Goal: Information Seeking & Learning: Learn about a topic

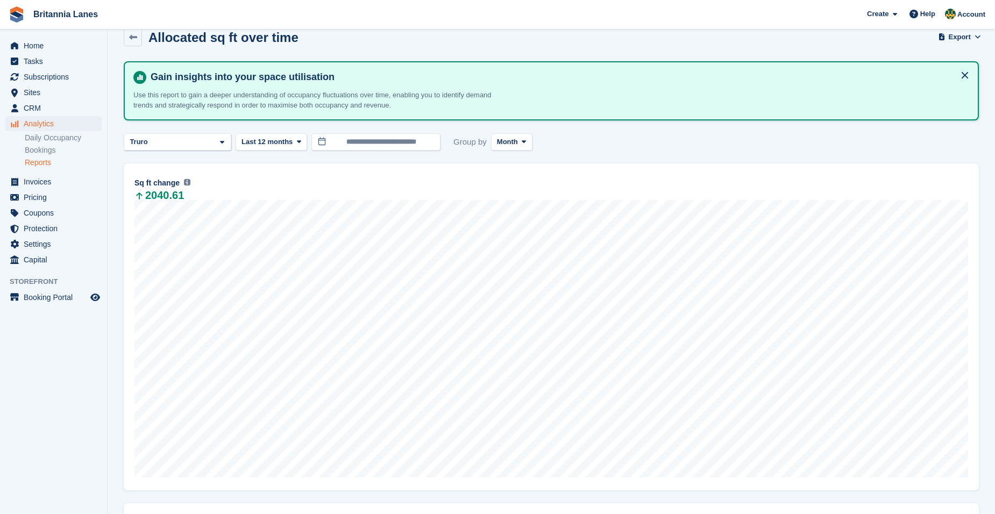
scroll to position [18, 0]
click at [38, 128] on span "Analytics" at bounding box center [56, 123] width 65 height 15
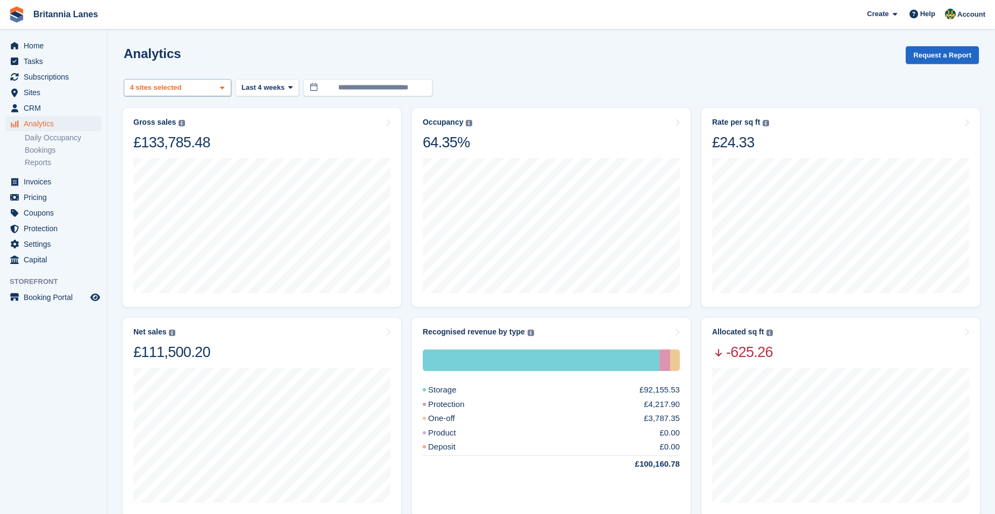
click at [199, 87] on div "Truro 2 sites selected 3 sites selected 4 sites selected" at bounding box center [178, 88] width 108 height 18
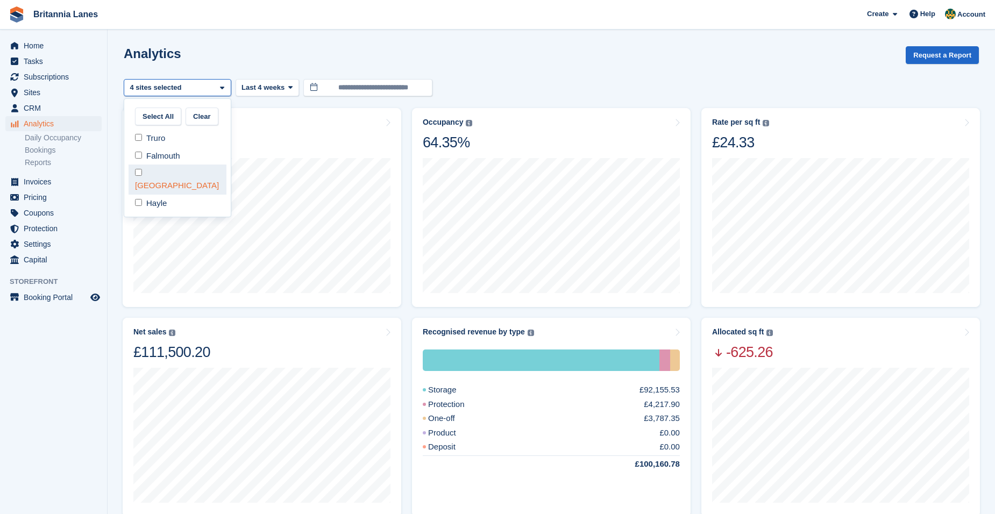
click at [169, 178] on div "[GEOGRAPHIC_DATA]" at bounding box center [178, 180] width 98 height 30
select select "****"
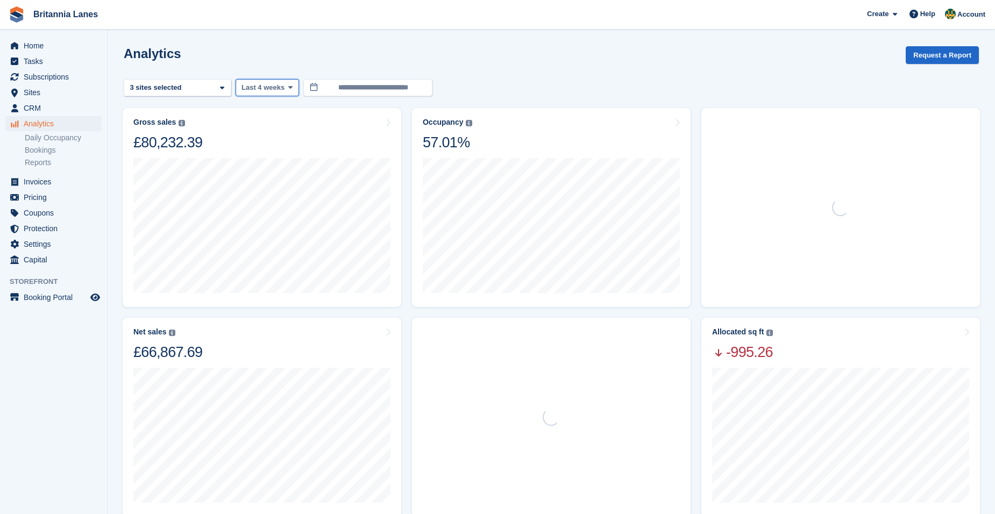
click at [271, 86] on span "Last 4 weeks" at bounding box center [263, 87] width 43 height 11
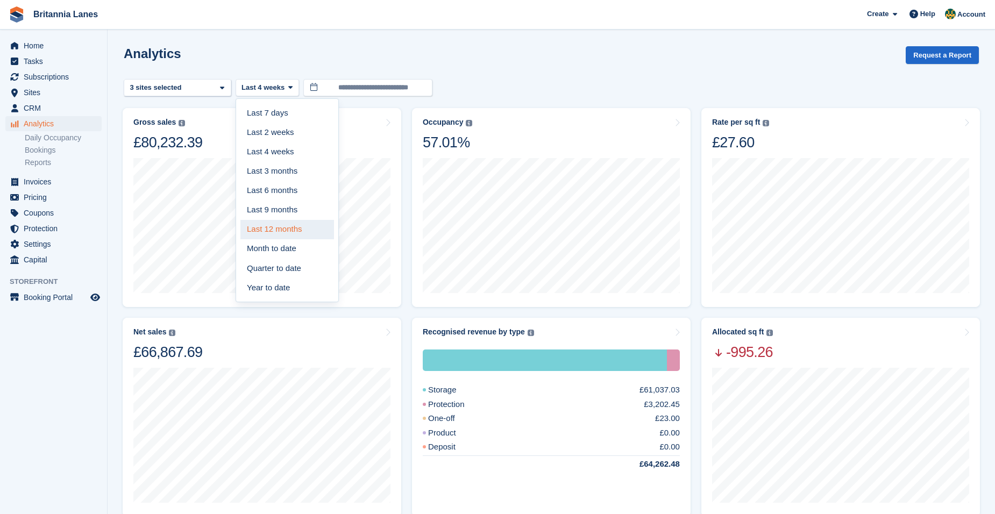
click at [285, 234] on link "Last 12 months" at bounding box center [288, 229] width 94 height 19
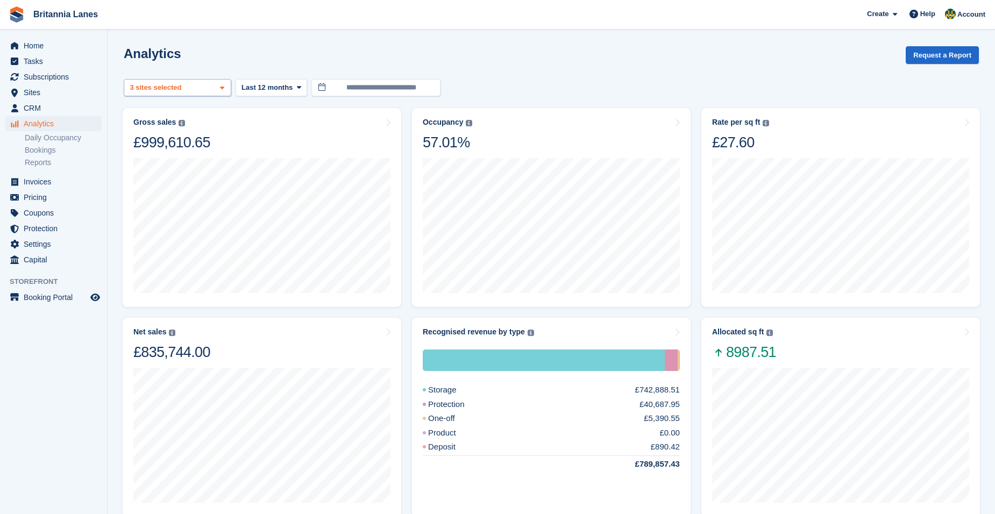
click at [158, 92] on div "3 sites selected" at bounding box center [157, 87] width 58 height 11
click at [169, 142] on div "Truro" at bounding box center [178, 139] width 98 height 18
select select "***"
click at [188, 78] on turbo-frame "**********" at bounding box center [552, 467] width 856 height 842
click at [188, 91] on div "Falmouth 2 sites selected" at bounding box center [178, 88] width 108 height 18
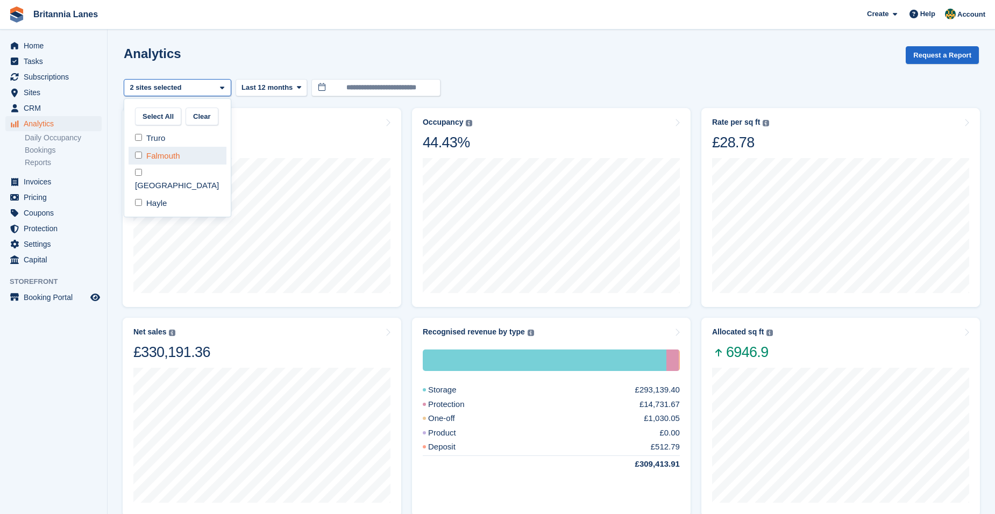
click at [169, 153] on div "Falmouth" at bounding box center [178, 156] width 98 height 18
select select "****"
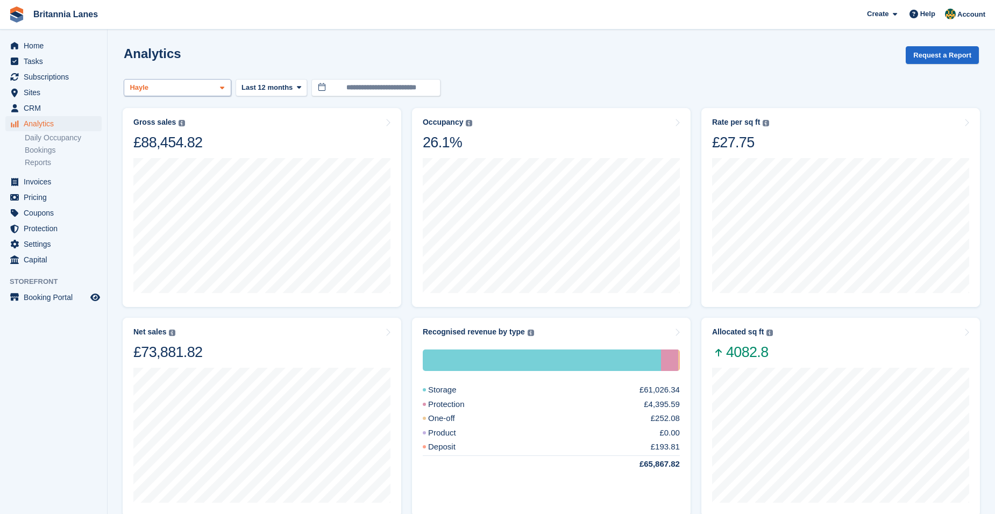
click at [170, 83] on div "Hayle" at bounding box center [178, 88] width 108 height 18
click at [156, 135] on div "Truro" at bounding box center [178, 139] width 98 height 18
select select "****"
click at [177, 76] on div "Analytics Request a Report" at bounding box center [552, 61] width 856 height 31
click at [177, 90] on div "2 sites selected" at bounding box center [157, 87] width 58 height 11
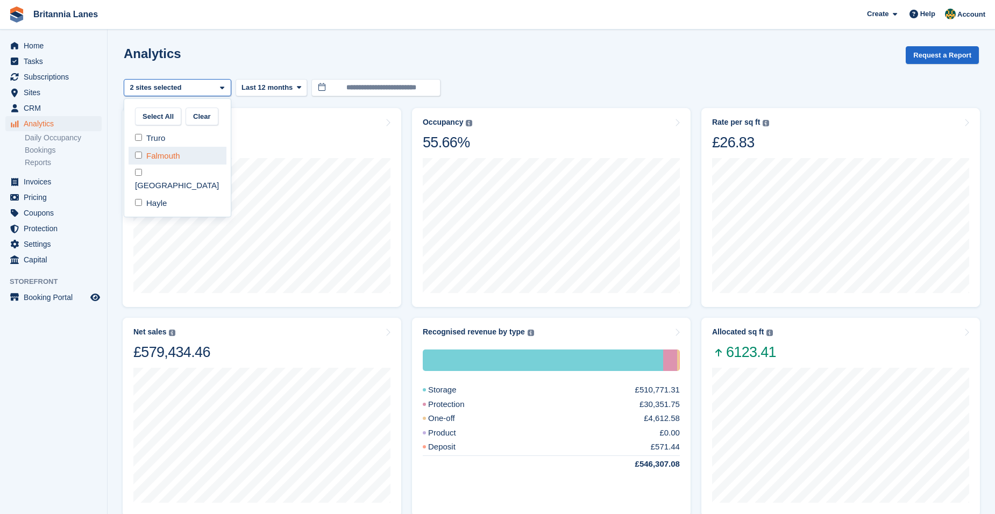
click at [159, 160] on div "Falmouth" at bounding box center [178, 156] width 98 height 18
click at [157, 143] on div "Truro" at bounding box center [178, 139] width 98 height 18
select select "****"
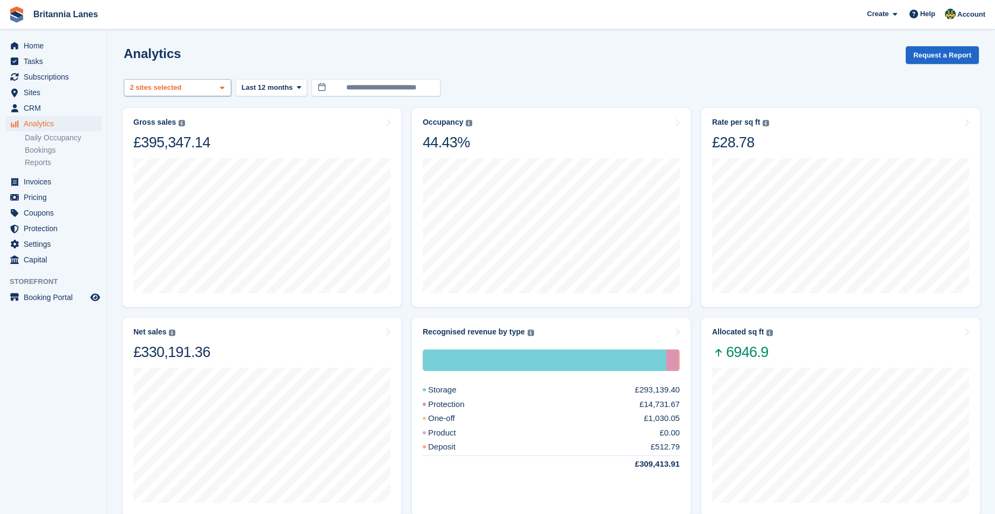
click at [183, 95] on div "Falmouth 2 sites selected" at bounding box center [178, 88] width 108 height 18
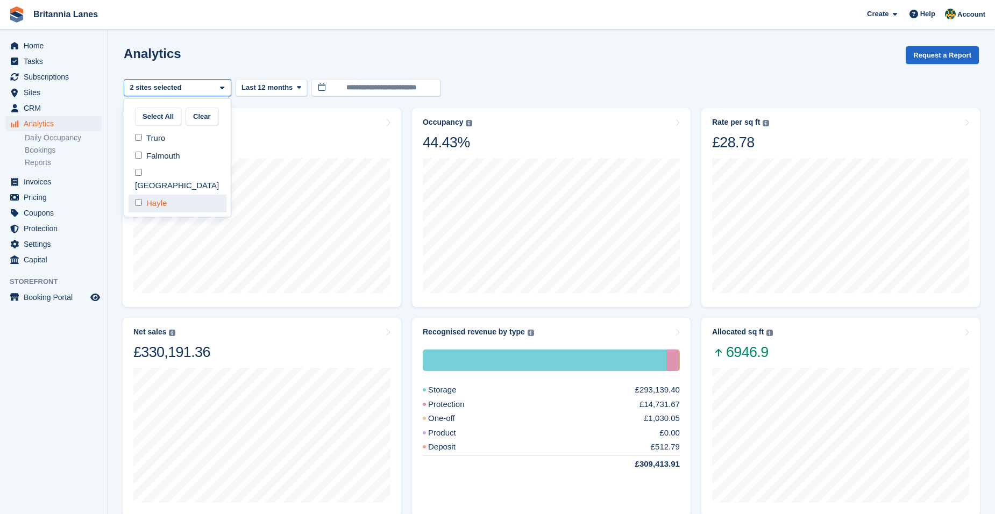
click at [161, 195] on div "Hayle" at bounding box center [178, 204] width 98 height 18
select select "***"
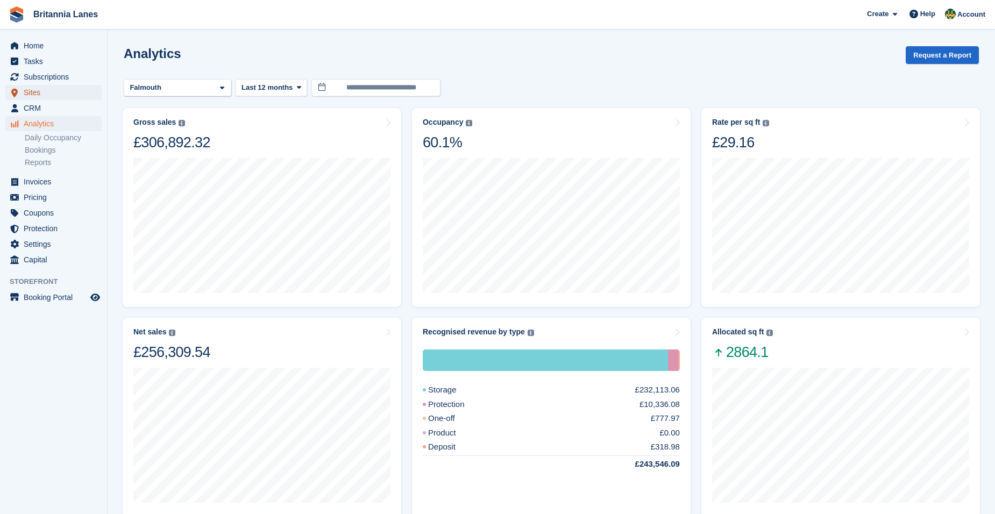
click at [48, 90] on span "Sites" at bounding box center [56, 92] width 65 height 15
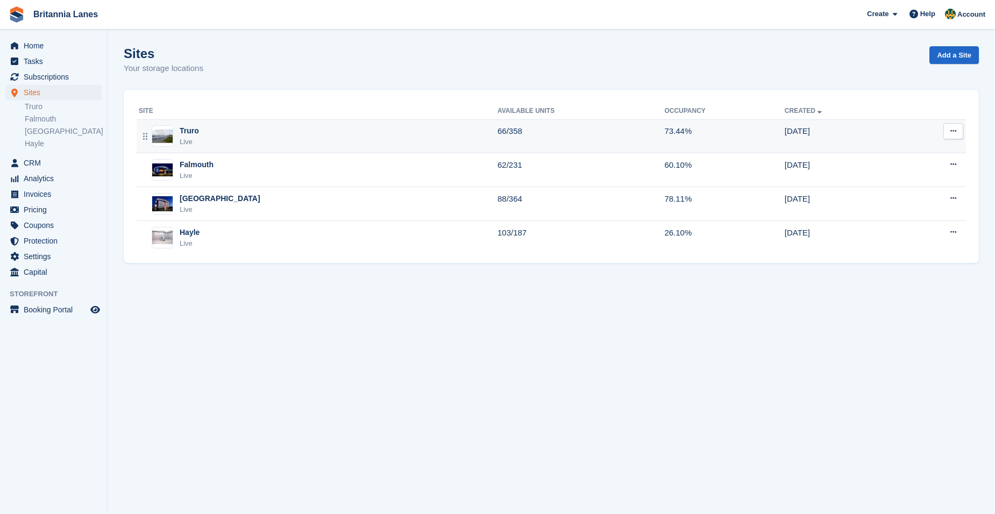
click at [270, 135] on div "Truro Live" at bounding box center [318, 136] width 359 height 22
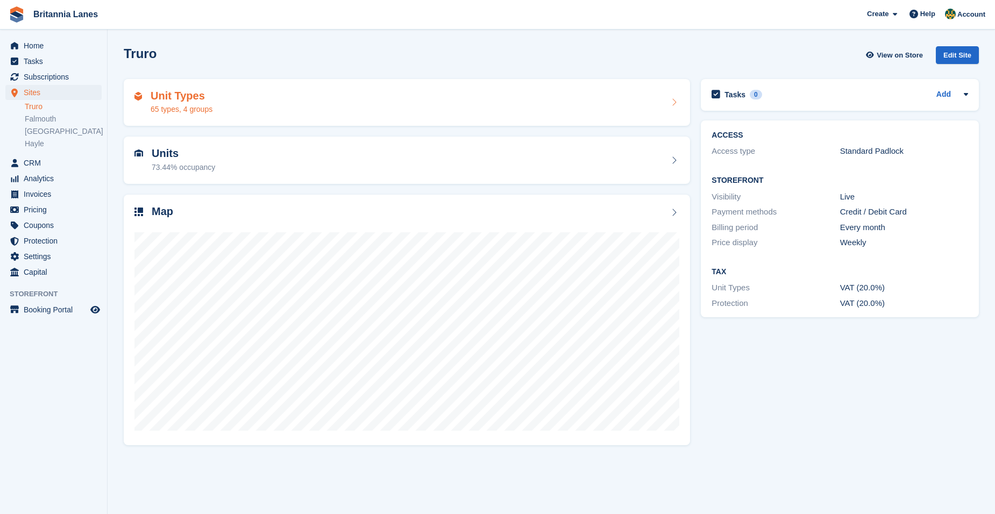
click at [228, 110] on div "Unit Types 65 types, 4 groups" at bounding box center [407, 103] width 545 height 26
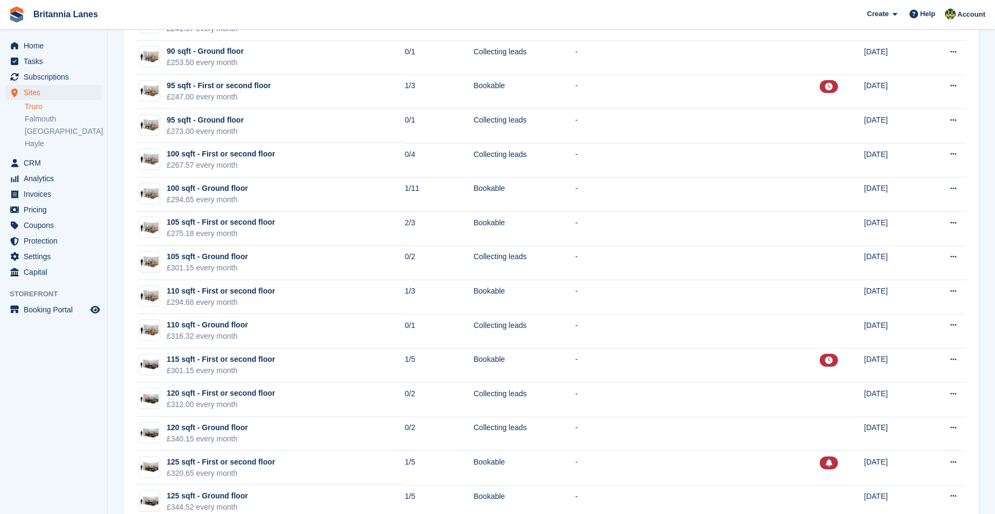
scroll to position [1184, 0]
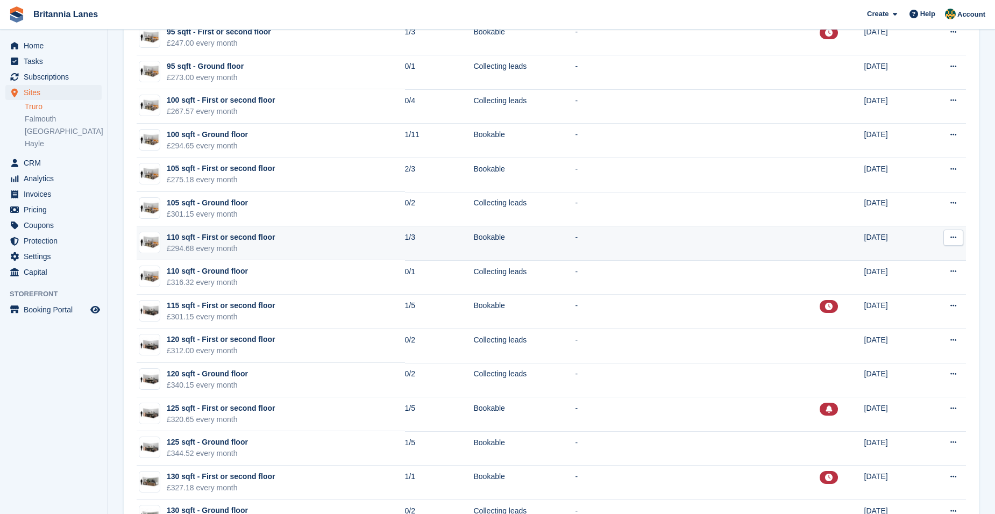
click at [254, 250] on div "£294.68 every month" at bounding box center [221, 248] width 108 height 11
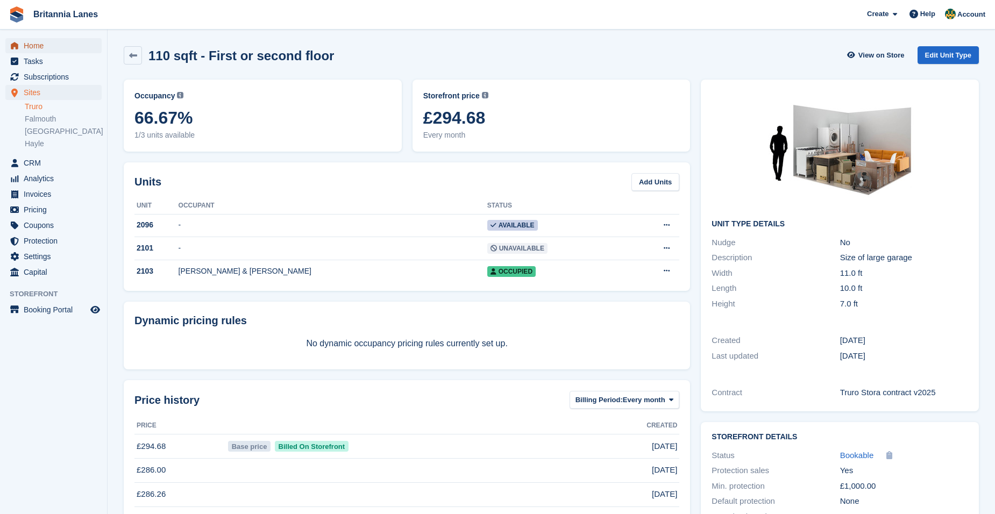
click at [42, 51] on span "Home" at bounding box center [56, 45] width 65 height 15
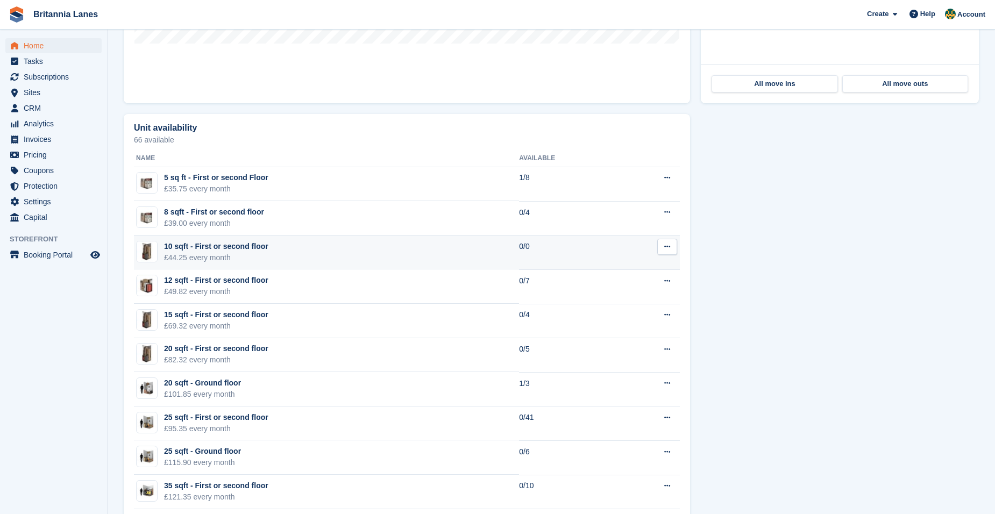
scroll to position [646, 0]
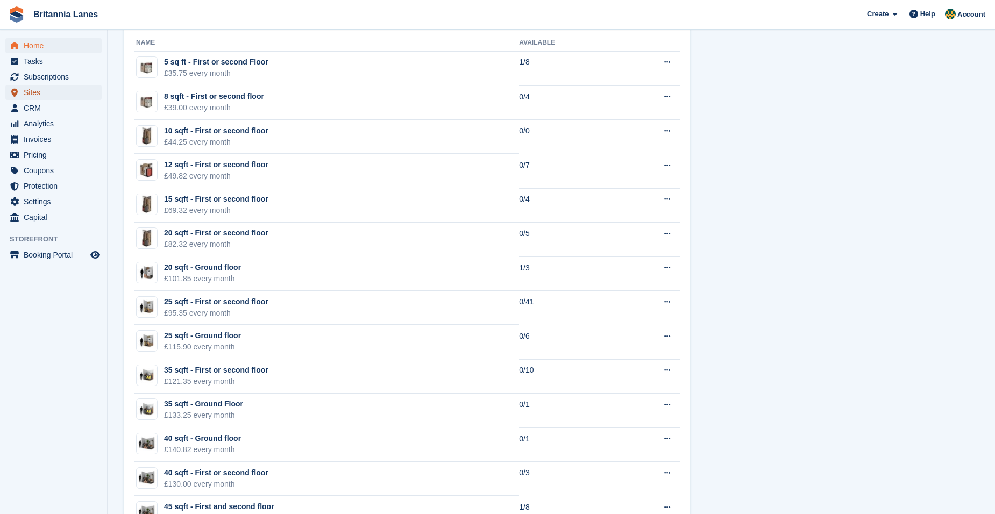
click at [44, 91] on span "Sites" at bounding box center [56, 92] width 65 height 15
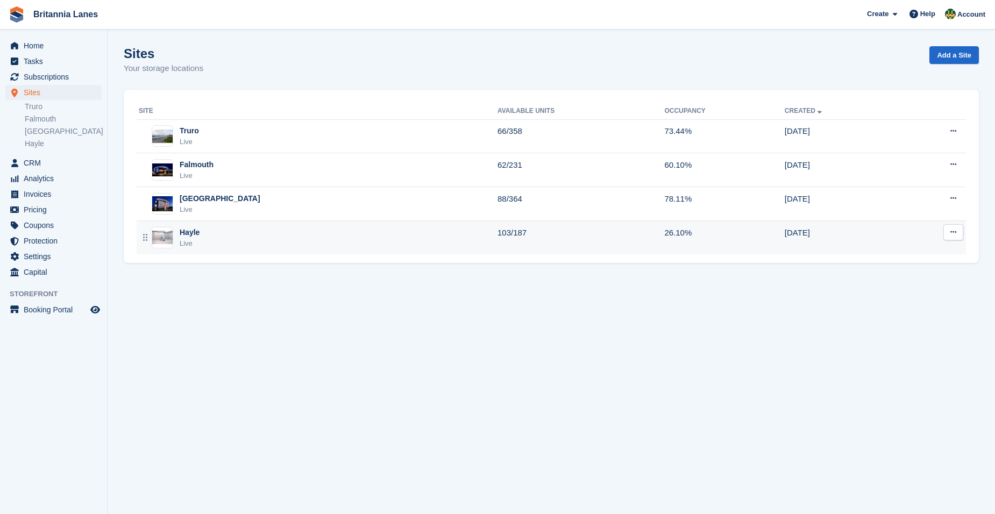
click at [354, 245] on div "Hayle Live" at bounding box center [318, 238] width 359 height 22
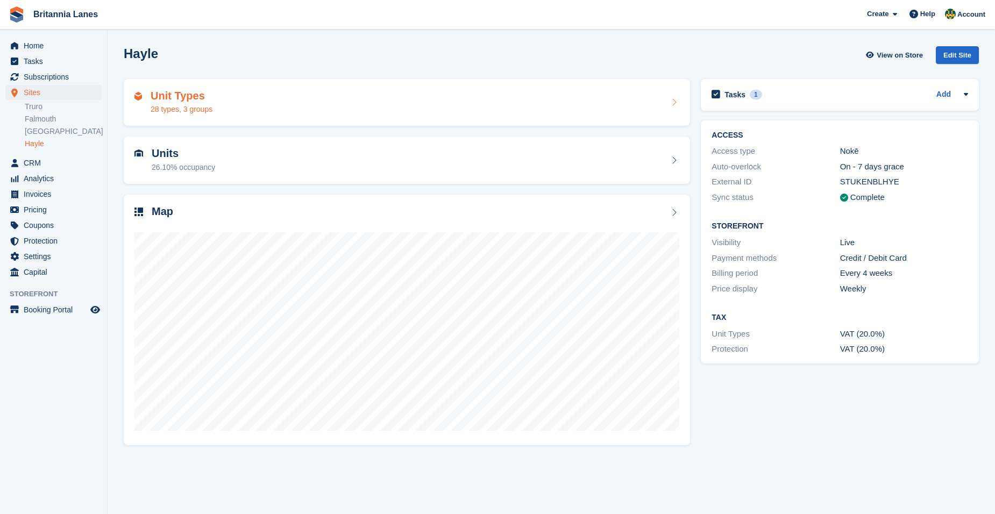
click at [246, 108] on div "Unit Types 28 types, 3 groups" at bounding box center [407, 103] width 545 height 26
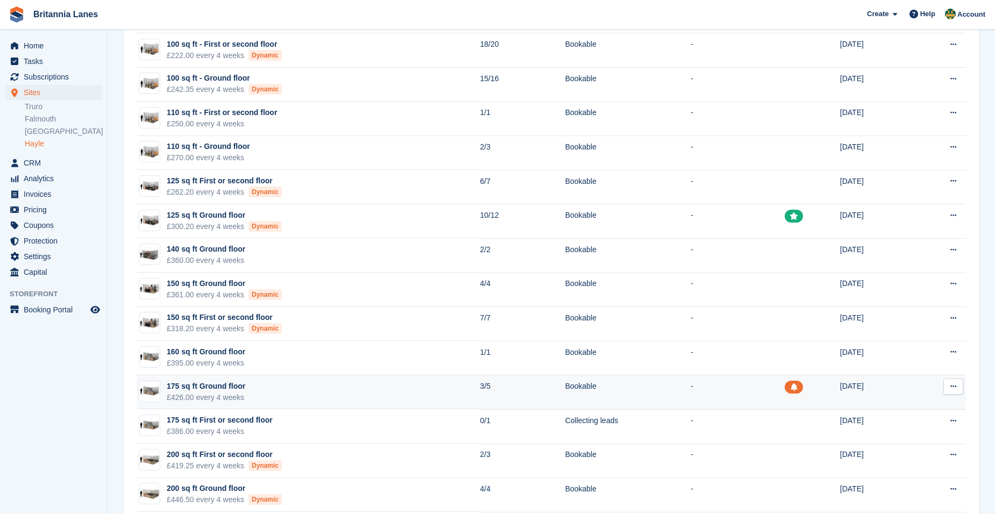
scroll to position [538, 0]
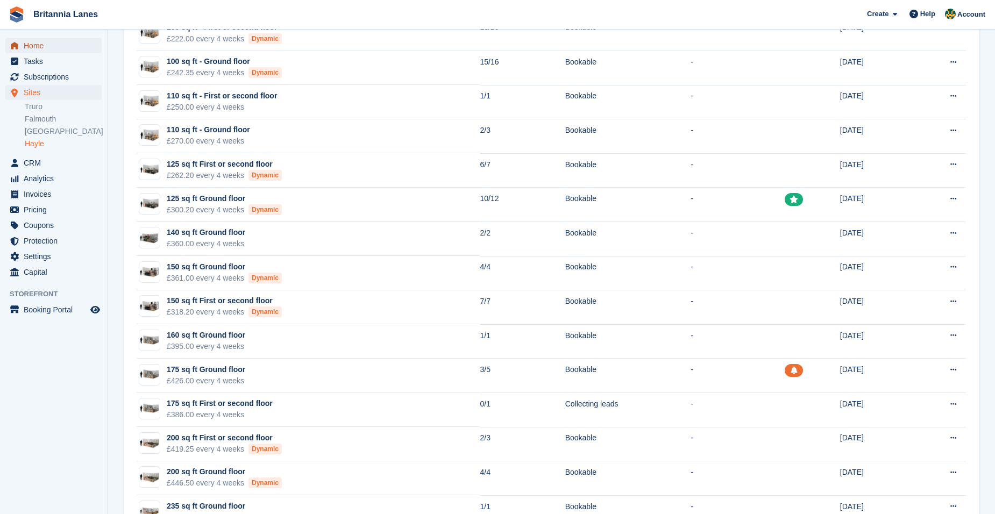
click at [42, 45] on span "Home" at bounding box center [56, 45] width 65 height 15
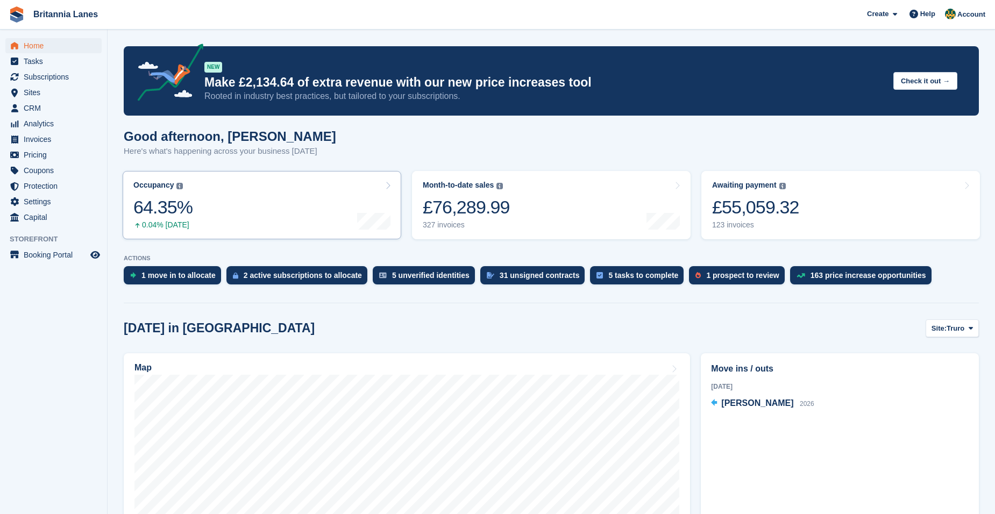
scroll to position [108, 0]
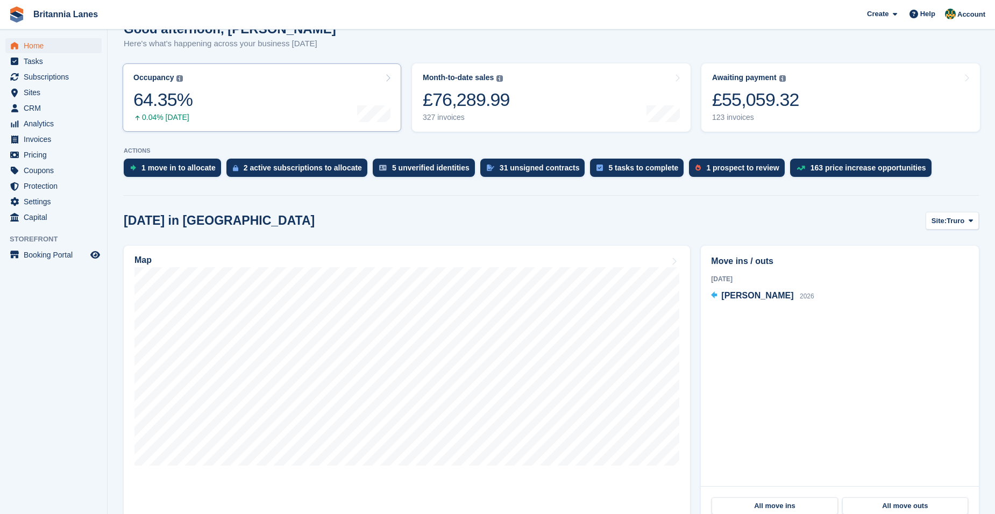
click at [229, 97] on link "Occupancy The percentage of all currently allocated units in terms of area. Inc…" at bounding box center [262, 97] width 279 height 68
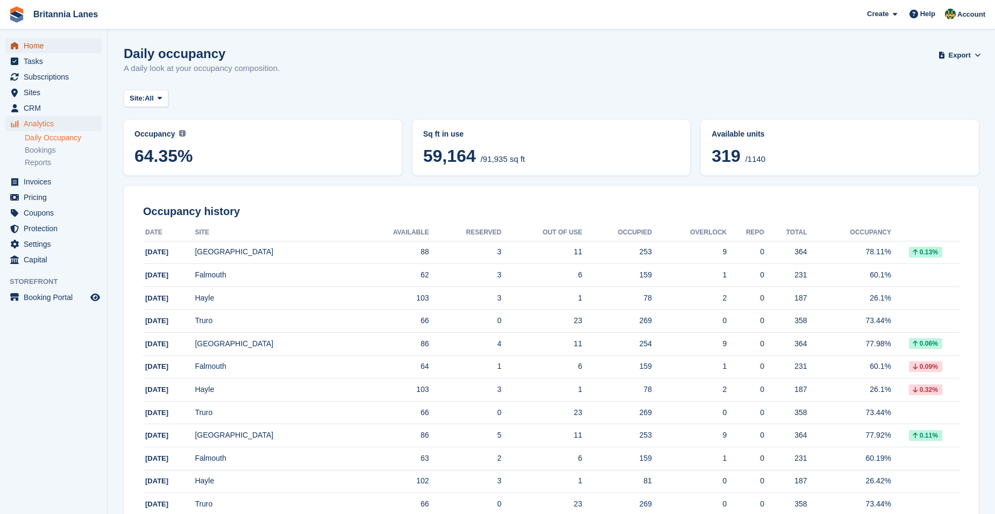
click at [48, 43] on span "Home" at bounding box center [56, 45] width 65 height 15
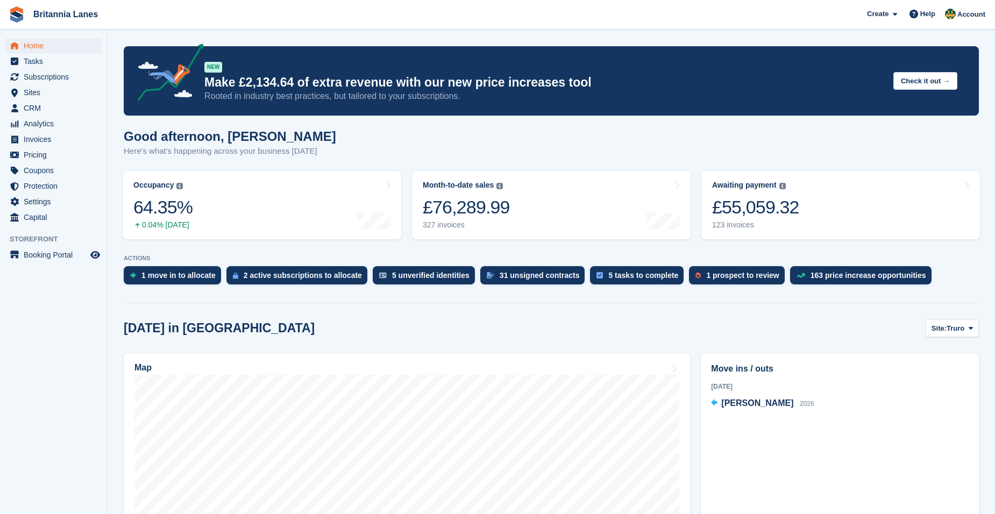
scroll to position [161, 0]
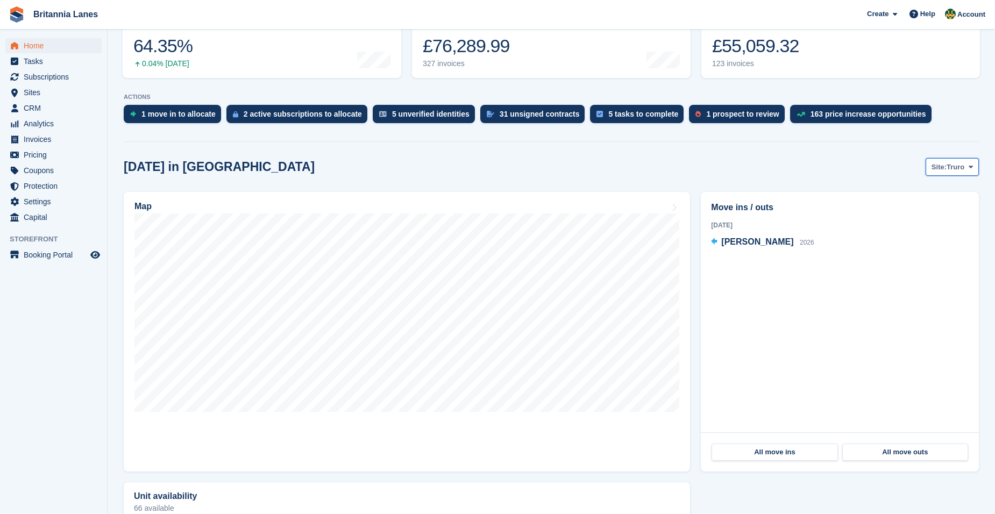
click at [963, 166] on span "Truro" at bounding box center [956, 167] width 18 height 11
click at [942, 243] on link "Hayle" at bounding box center [926, 250] width 97 height 19
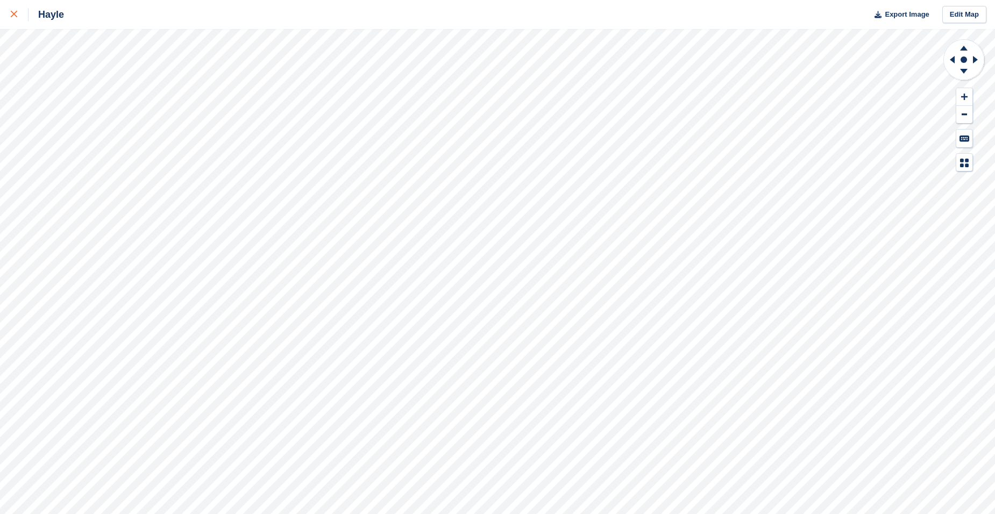
click at [9, 18] on link at bounding box center [14, 14] width 29 height 29
